Goal: Find specific page/section: Find specific page/section

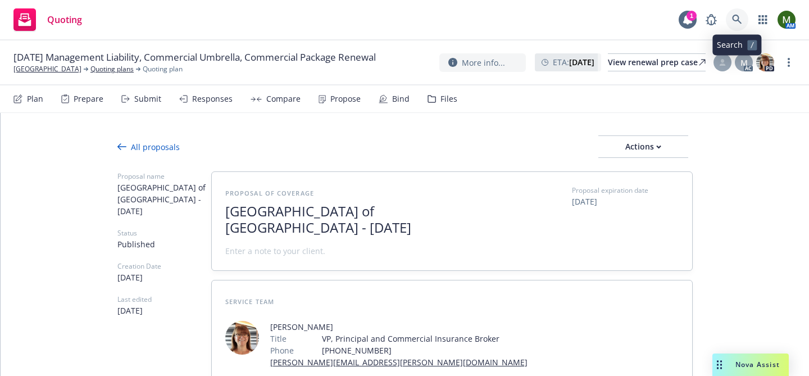
click at [740, 16] on icon at bounding box center [737, 20] width 10 height 10
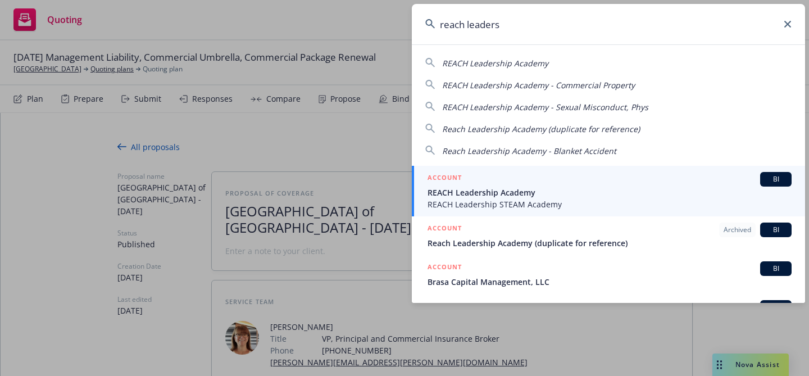
type input "reach leaders"
click at [465, 194] on span "REACH Leadership Academy" at bounding box center [610, 193] width 364 height 12
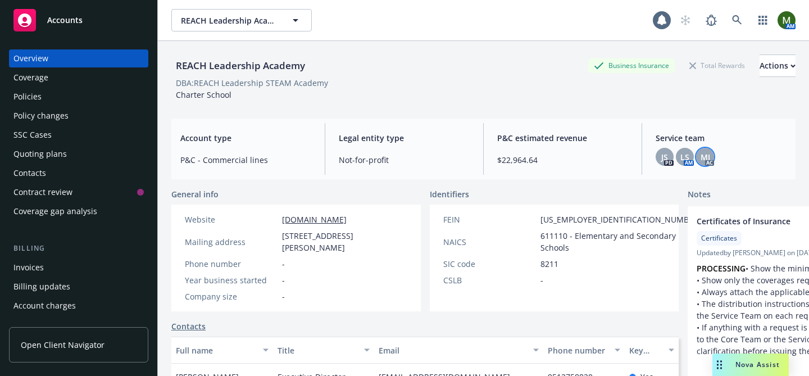
click at [700, 159] on div "MJ" at bounding box center [705, 157] width 18 height 18
click at [690, 159] on div "LS" at bounding box center [685, 157] width 18 height 18
click at [660, 156] on div "JS" at bounding box center [665, 157] width 18 height 18
click at [67, 100] on div "Policies" at bounding box center [78, 97] width 130 height 18
